Goal: Check status: Check status

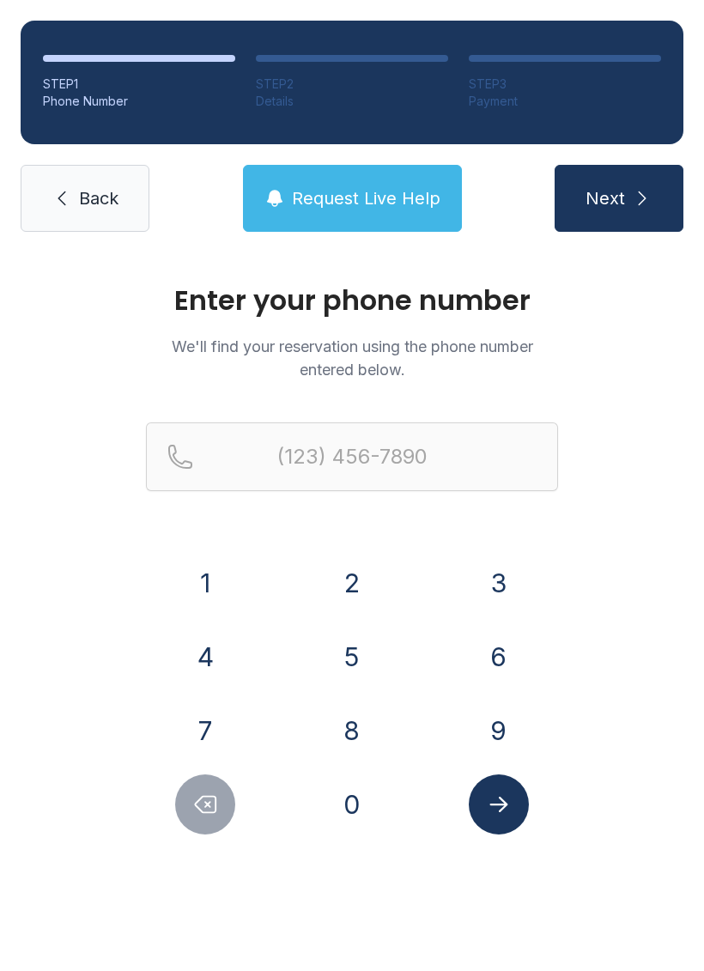
click at [328, 639] on button "5" at bounding box center [352, 657] width 60 height 60
click at [205, 569] on button "1" at bounding box center [205, 583] width 60 height 60
click at [210, 706] on button "7" at bounding box center [205, 731] width 60 height 60
click at [212, 635] on button "4" at bounding box center [205, 657] width 60 height 60
click at [334, 715] on button "8" at bounding box center [352, 731] width 60 height 60
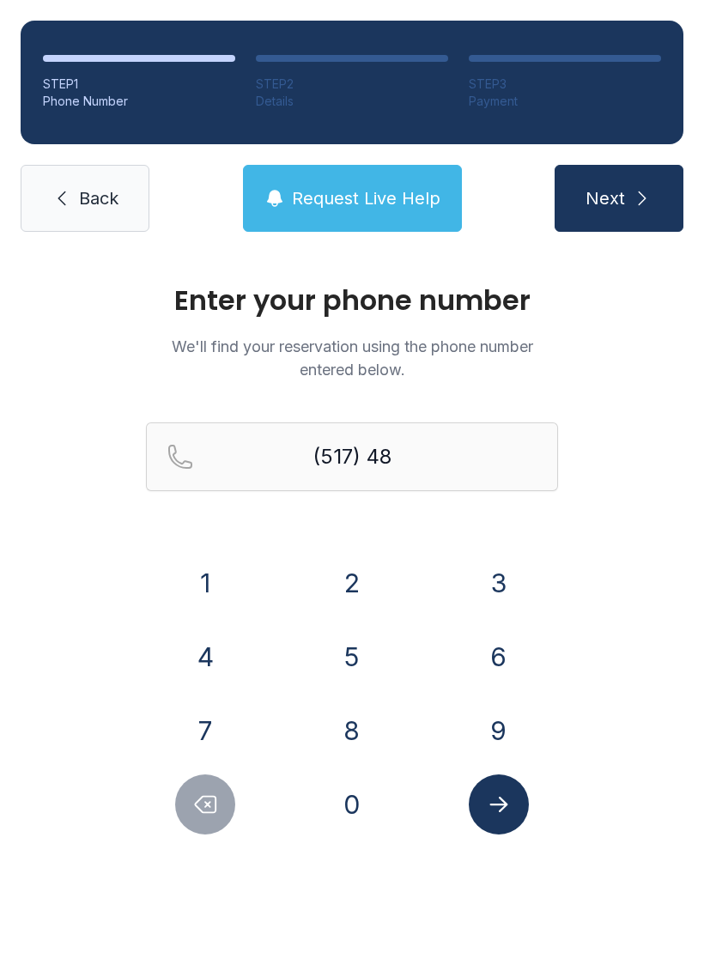
click at [487, 718] on button "9" at bounding box center [499, 731] width 60 height 60
click at [168, 568] on div "1" at bounding box center [205, 583] width 119 height 60
click at [204, 666] on button "4" at bounding box center [205, 657] width 60 height 60
click at [230, 819] on button "Delete number" at bounding box center [205, 805] width 60 height 60
click at [214, 569] on button "1" at bounding box center [205, 583] width 60 height 60
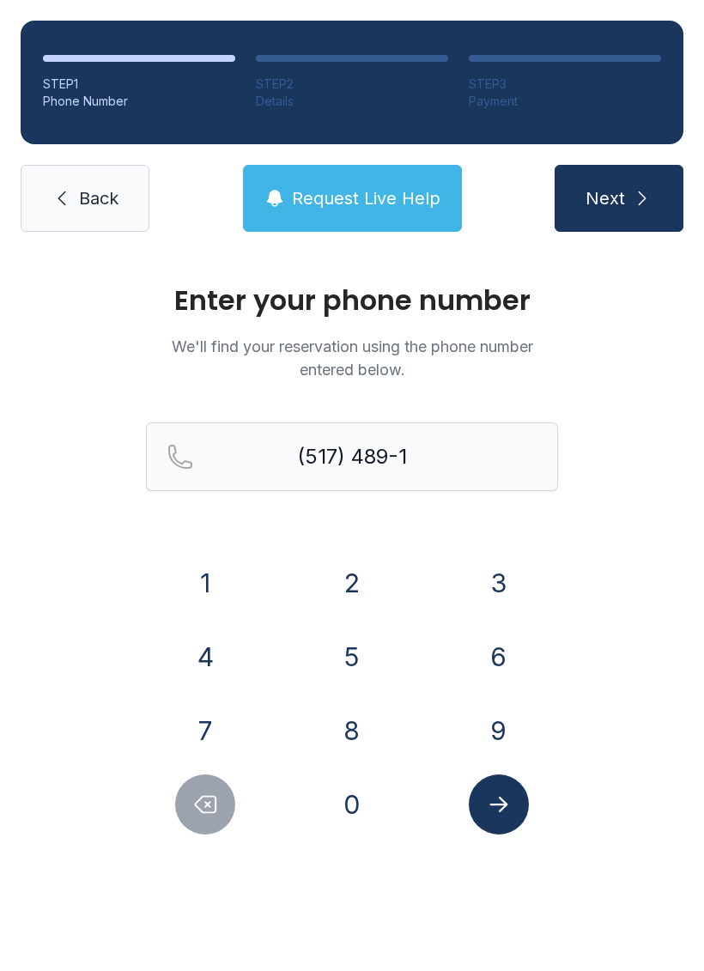
click at [204, 668] on button "4" at bounding box center [205, 657] width 60 height 60
click at [363, 658] on button "5" at bounding box center [352, 657] width 60 height 60
click at [209, 732] on button "7" at bounding box center [205, 731] width 60 height 60
type input "[PHONE_NUMBER]"
click at [497, 810] on icon "Submit lookup form" at bounding box center [499, 805] width 26 height 26
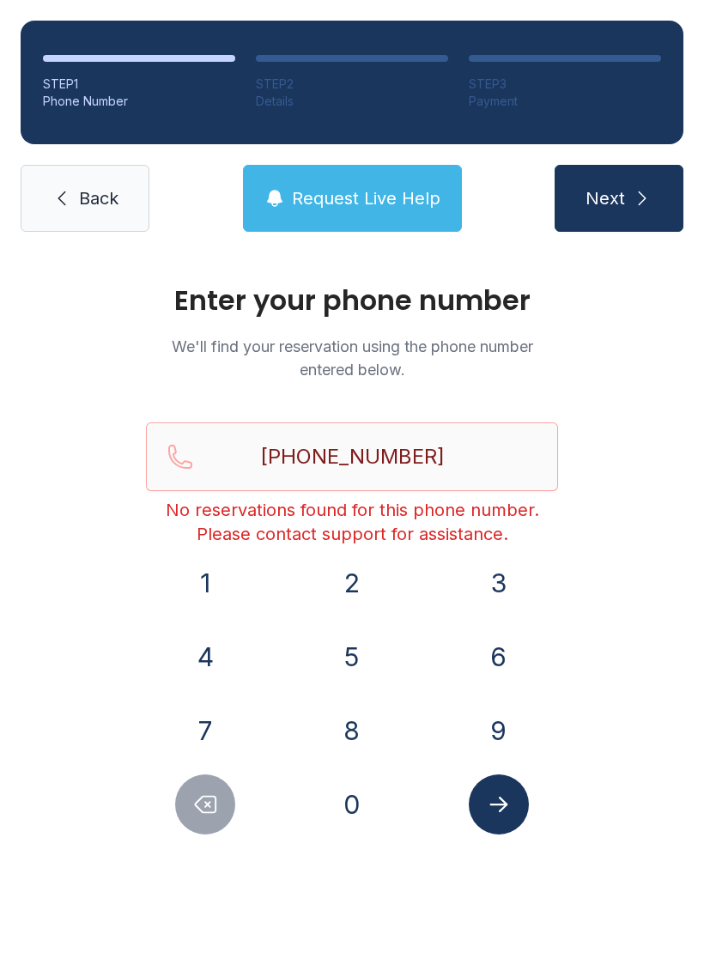
click at [59, 187] on link "Back" at bounding box center [85, 198] width 129 height 67
